Goal: Transaction & Acquisition: Book appointment/travel/reservation

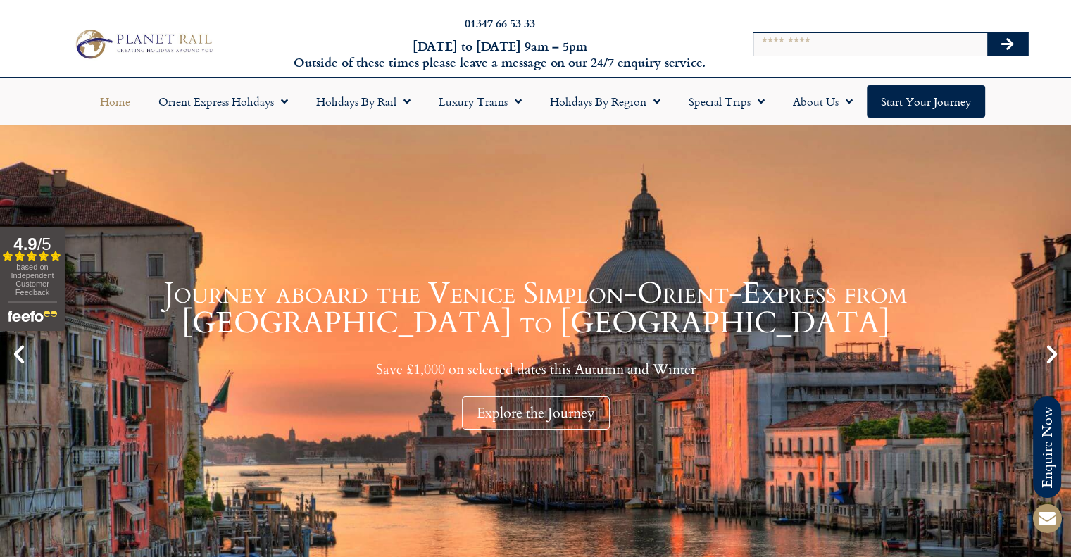
click at [873, 50] on input "Search" at bounding box center [870, 44] width 234 height 23
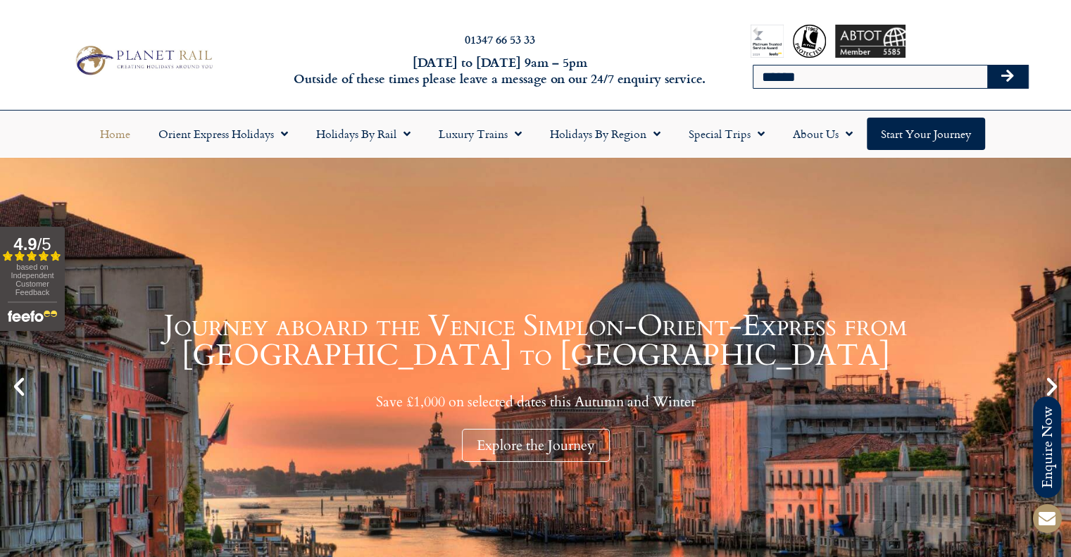
type input "******"
click at [987, 65] on button "Search" at bounding box center [1007, 76] width 41 height 23
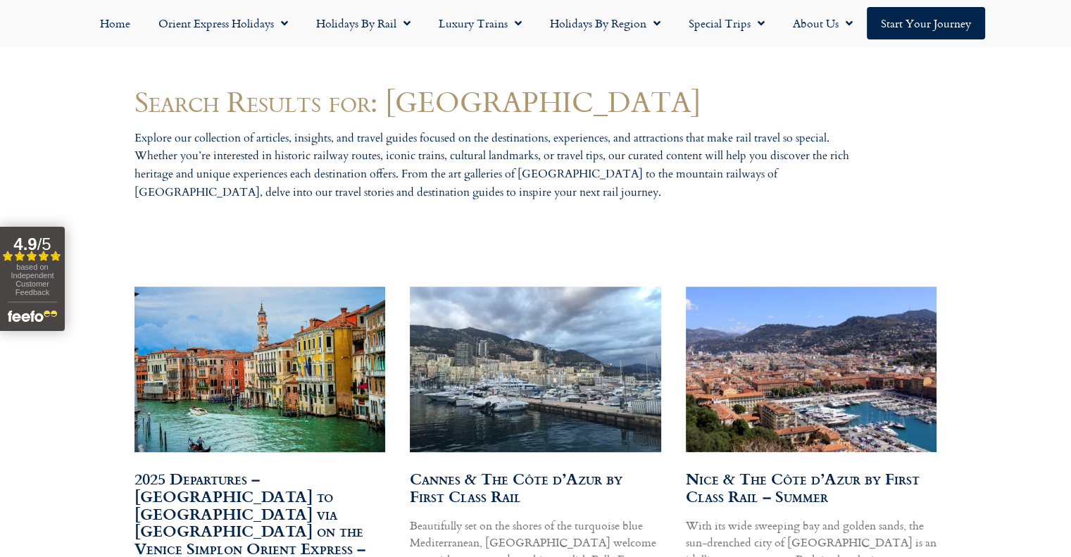
scroll to position [704, 0]
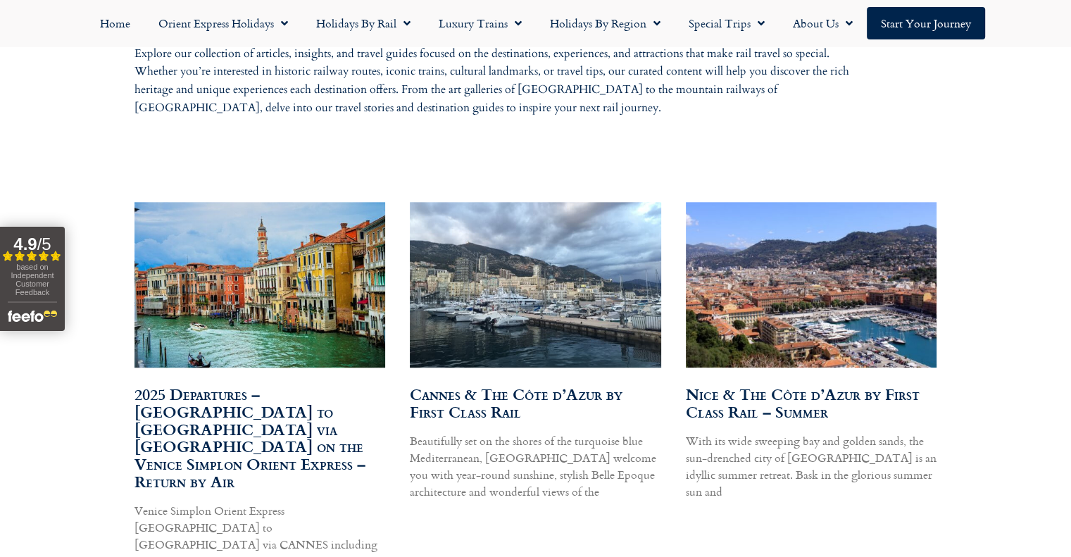
click at [583, 296] on img at bounding box center [534, 284] width 253 height 190
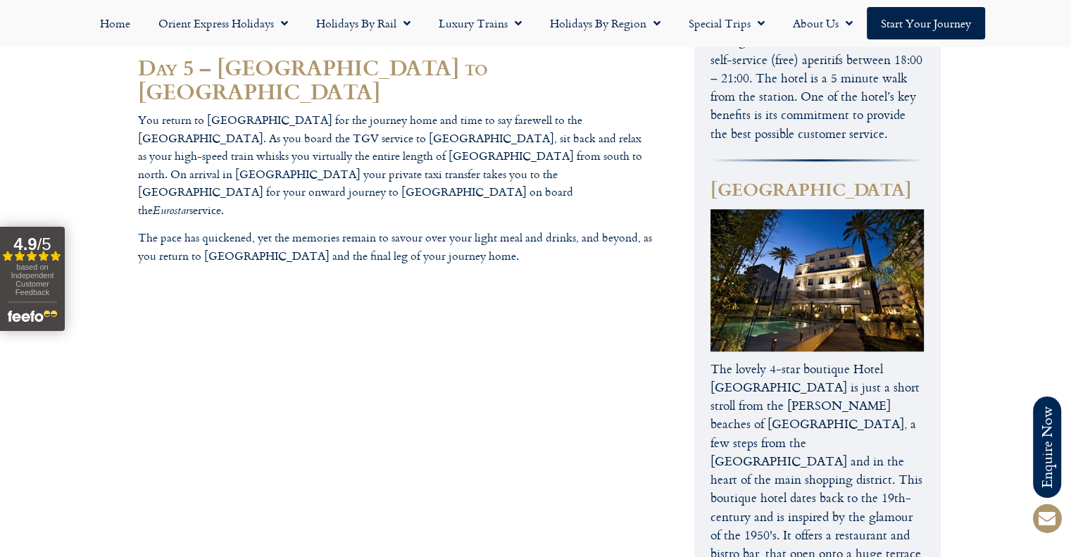
scroll to position [1197, 0]
